Goal: Communication & Community: Answer question/provide support

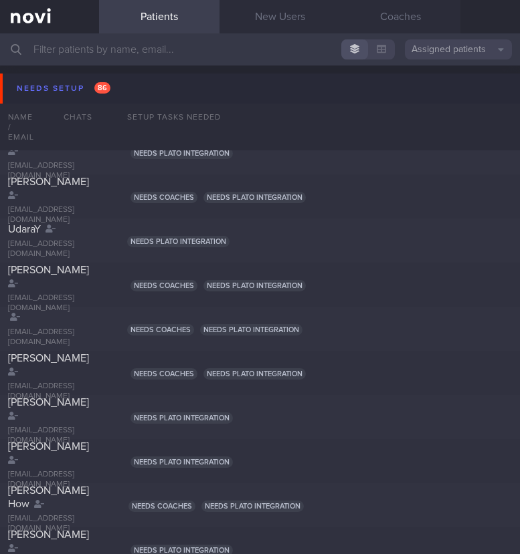
click at [196, 58] on input "text" at bounding box center [260, 49] width 520 height 32
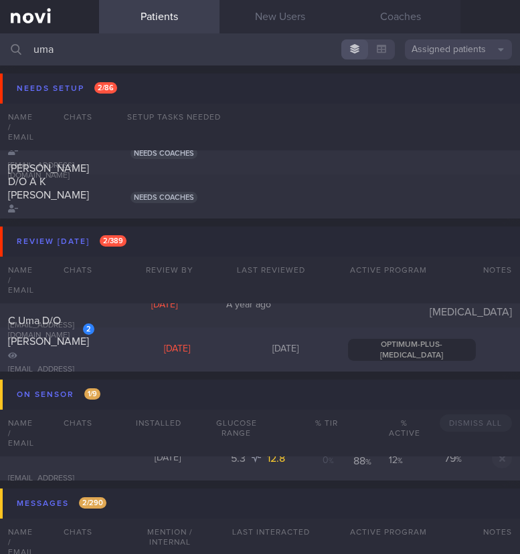
type input "uma"
click at [102, 349] on div "2 C Uma D/O [PERSON_NAME] [EMAIL_ADDRESS][DOMAIN_NAME]" at bounding box center [51, 349] width 102 height 71
select select "5"
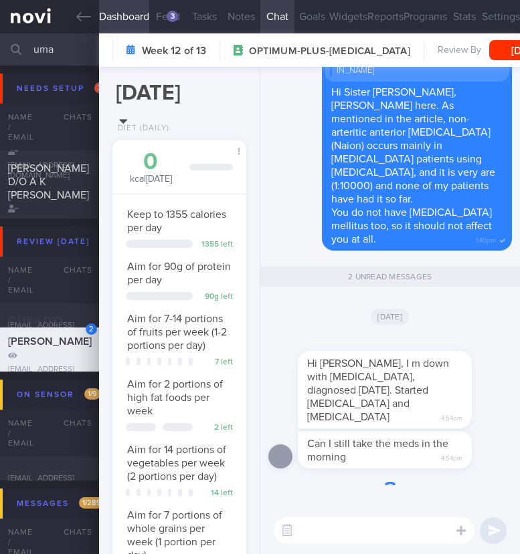
scroll to position [69, 99]
click at [350, 534] on textarea at bounding box center [373, 531] width 201 height 27
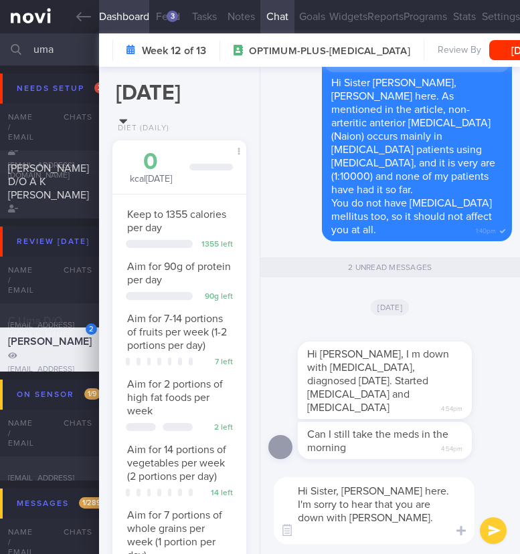
scroll to position [0, 0]
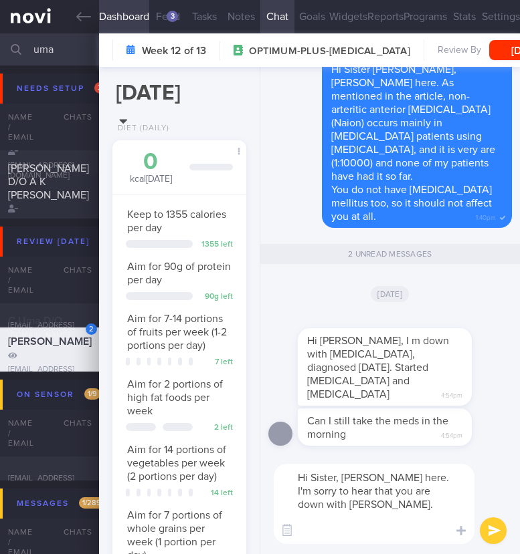
type textarea "Hi Sister, [PERSON_NAME] here. I'm sorry to hear that you are down with [PERSON…"
click at [438, 19] on button "Programs" at bounding box center [424, 16] width 43 height 33
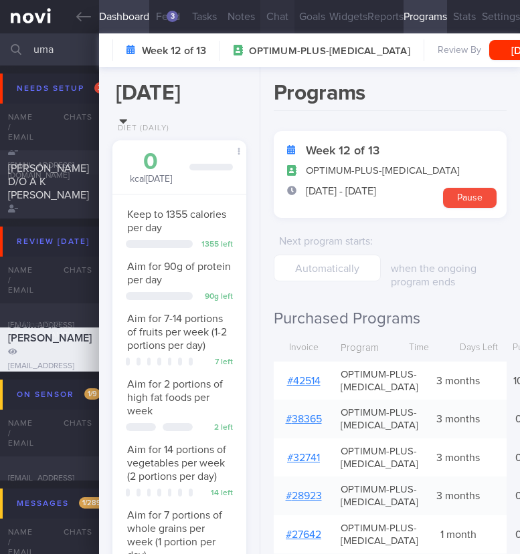
click at [263, 15] on button "Chat" at bounding box center [277, 16] width 35 height 33
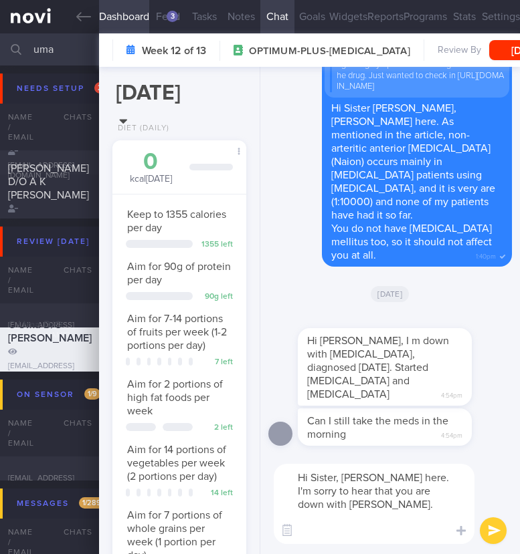
click at [356, 523] on textarea "Hi Sister, [PERSON_NAME] here. I'm sorry to hear that you are down with [PERSON…" at bounding box center [373, 504] width 201 height 80
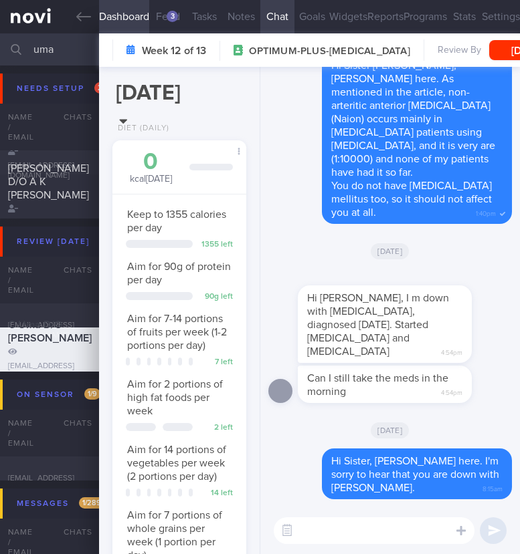
paste textarea "Rybelsus/Semaglutide does not interact with most other medications except for […"
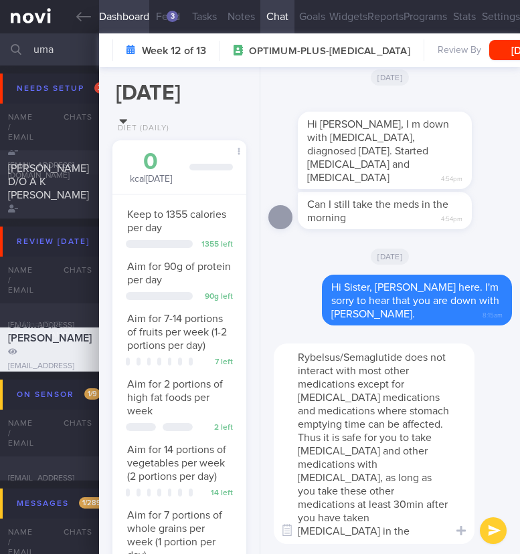
type textarea "Rybelsus/Semaglutide does not interact with most other medications except for […"
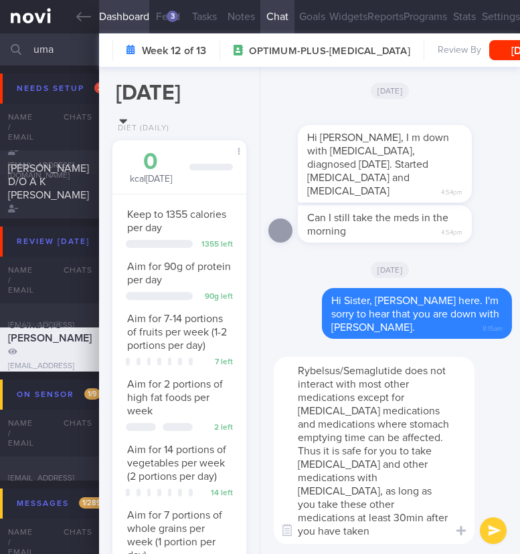
click at [397, 437] on textarea "Rybelsus/Semaglutide does not interact with most other medications except for […" at bounding box center [373, 450] width 201 height 187
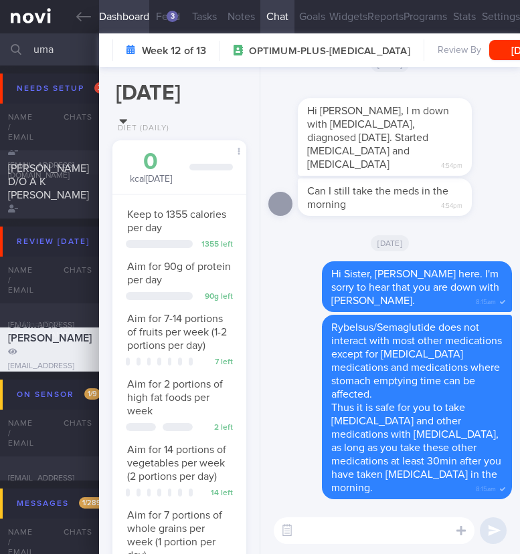
click at [430, 530] on textarea at bounding box center [373, 531] width 201 height 27
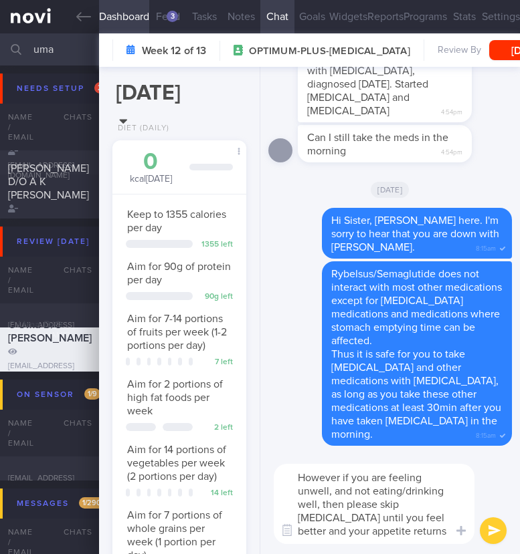
type textarea "However if you are feeling unwell, and not eating/drinking well, then please sk…"
